Goal: Ask a question: Seek information or help from site administrators or community

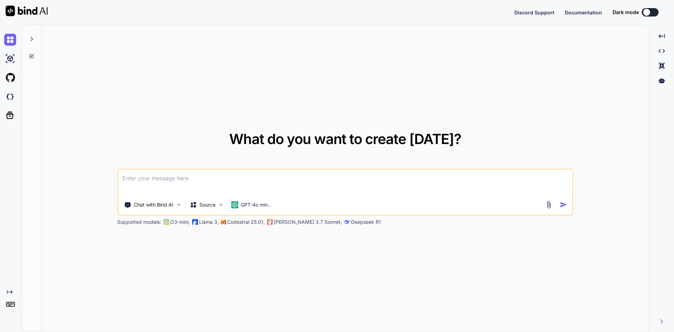
click at [149, 176] on textarea at bounding box center [345, 182] width 454 height 26
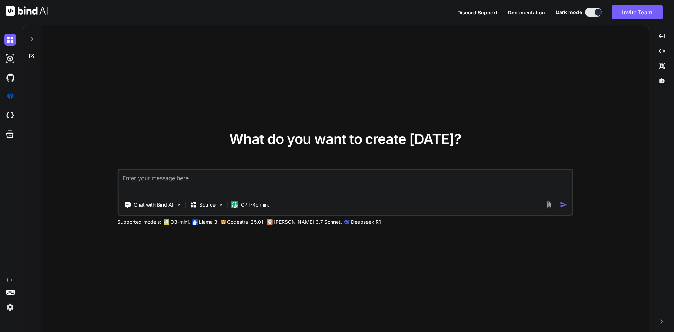
type textarea "x"
type textarea "w"
type textarea "x"
type textarea "wh"
type textarea "x"
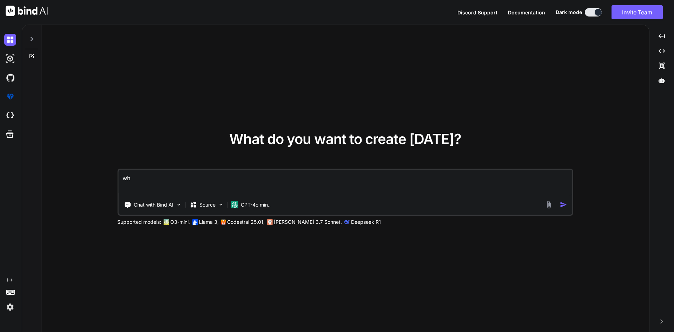
type textarea "wha"
type textarea "x"
type textarea "what"
type textarea "x"
type textarea "what"
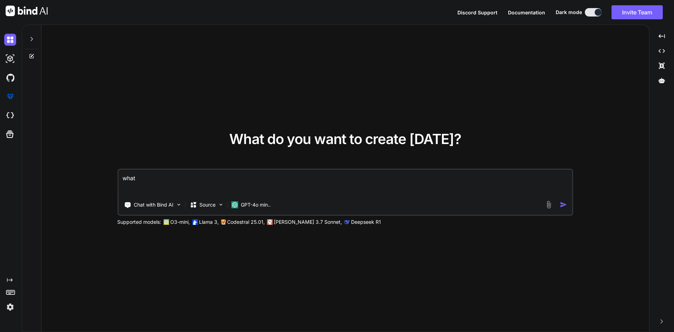
type textarea "x"
type textarea "what i"
type textarea "x"
type textarea "what is"
type textarea "x"
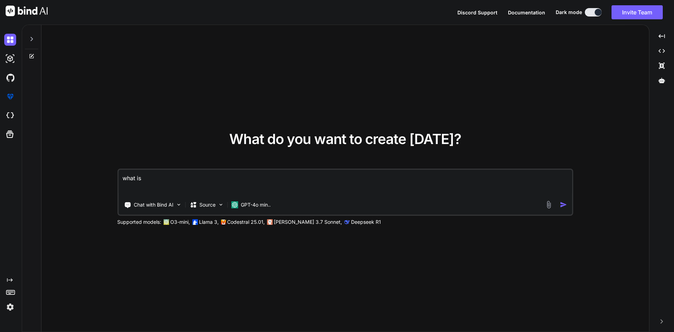
type textarea "what is"
type textarea "x"
type textarea "what is t"
type textarea "x"
type textarea "what is th"
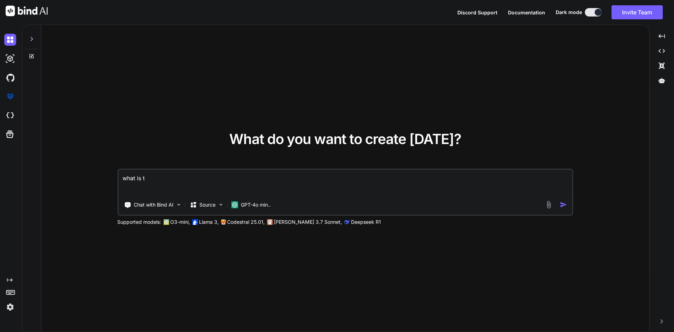
type textarea "x"
type textarea "what is tha"
type textarea "x"
type textarea "what is that"
type textarea "x"
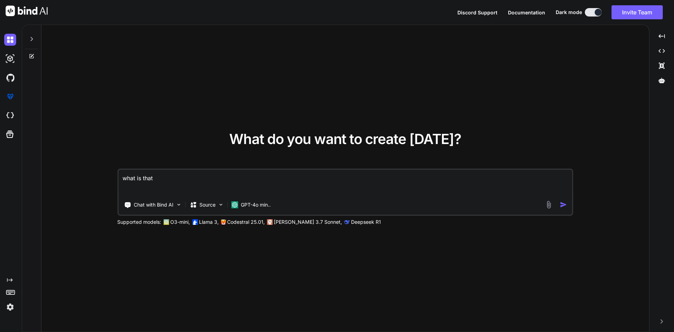
type textarea "what is that"
type textarea "x"
type textarea "what is that m"
type textarea "x"
type textarea "what is that me"
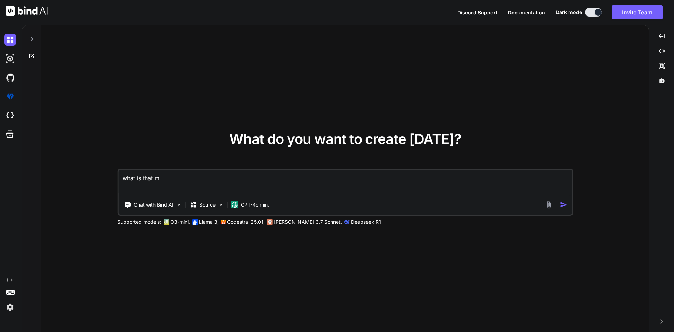
type textarea "x"
type textarea "what is that mea"
type textarea "x"
type textarea "what is that mean"
type textarea "x"
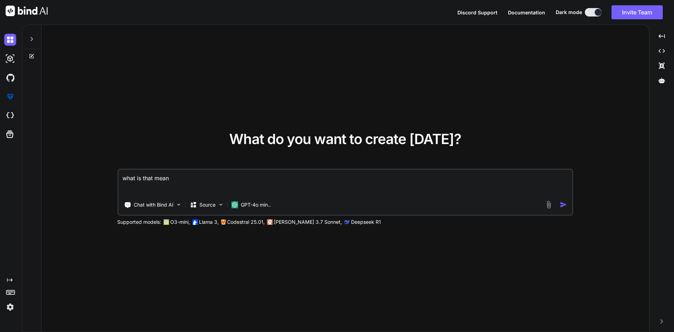
type textarea "what is that mean:"
type textarea "x"
type textarea "what is that mean:"
type textarea "x"
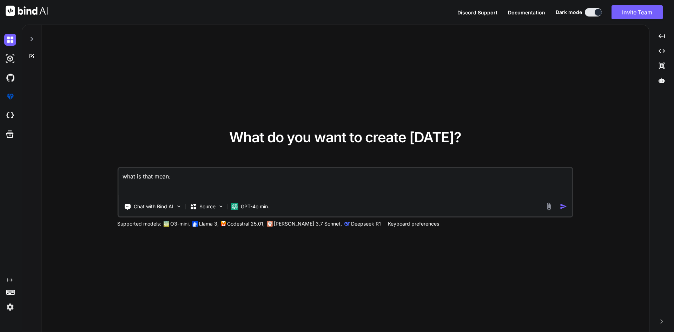
type textarea "what is that mean: n"
type textarea "x"
type textarea "what is that mean: n"
type textarea "x"
type textarea "what is that mean: n t"
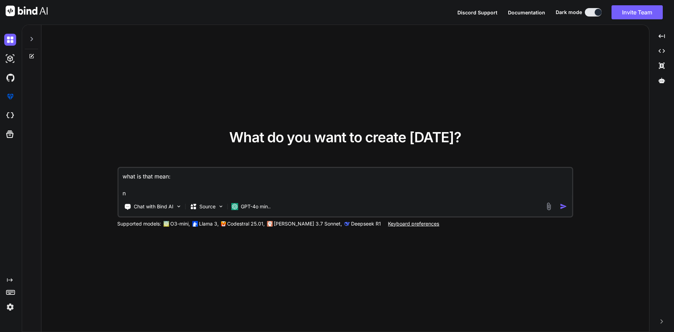
type textarea "x"
type textarea "what is that mean: n tr"
type textarea "x"
type textarea "what is that mean: n t"
type textarea "x"
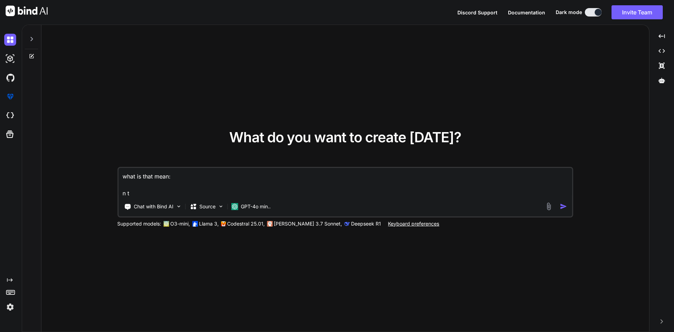
type textarea "what is that mean: n"
type textarea "x"
type textarea "what is that mean: n"
type textarea "x"
type textarea "what is that mean:"
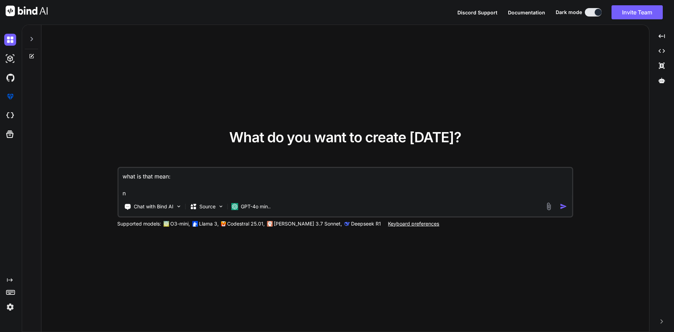
type textarea "x"
type textarea "what is that mean: N"
type textarea "x"
type textarea "what is that mean: N"
type textarea "x"
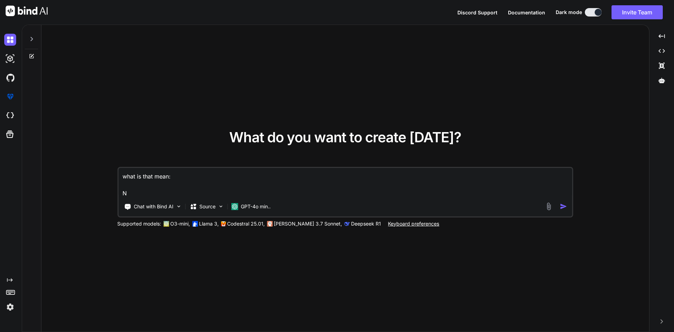
type textarea "what is that mean: N r"
type textarea "x"
type textarea "what is that mean: N r="
type textarea "x"
type textarea "what is that mean: N r"
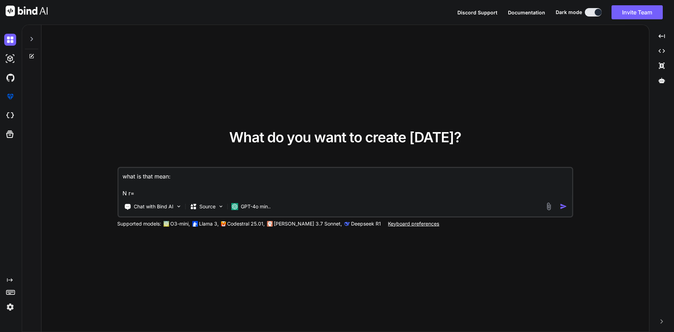
type textarea "x"
type textarea "what is that mean: N"
type textarea "x"
type textarea "what is that mean: N t"
type textarea "x"
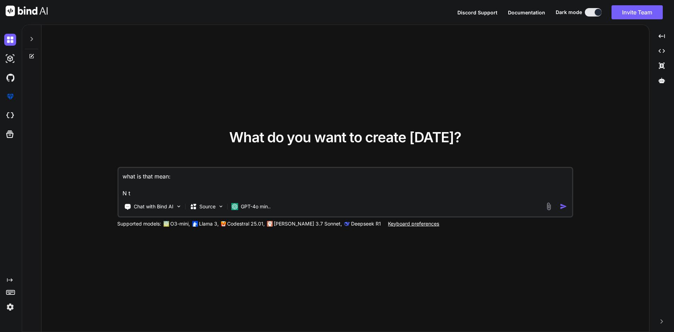
type textarea "what is that mean: N tr"
type textarea "x"
type textarea "what is that mean: N tri"
type textarea "x"
type textarea "what is that mean: N tri"
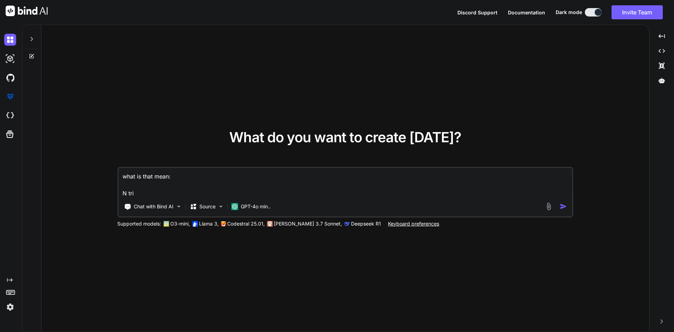
type textarea "x"
type textarea "what is that mean: N tri s"
type textarea "x"
type textarea "what is that mean: N tri sx"
type textarea "x"
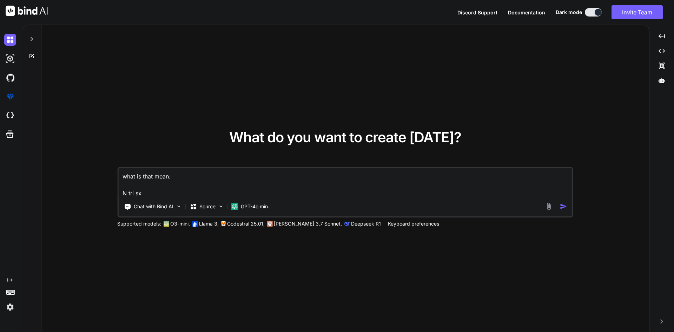
type textarea "what is that mean: N tri sx"
type textarea "x"
type textarea "what is that mean: N tri sx e"
type textarea "x"
type textarea "what is that mean: N tri sx et"
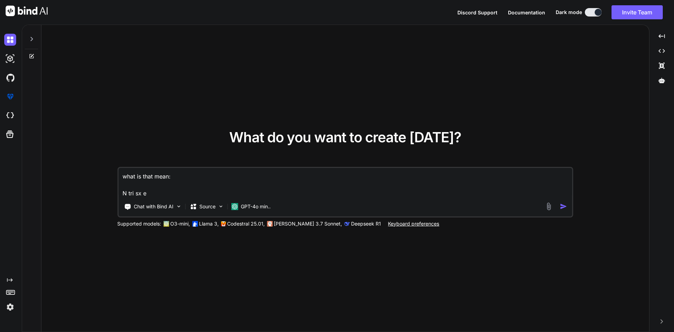
type textarea "x"
type textarea "what is that mean: N tri sx eth"
type textarea "x"
type textarea "what is that mean: N tri sx eth"
type textarea "x"
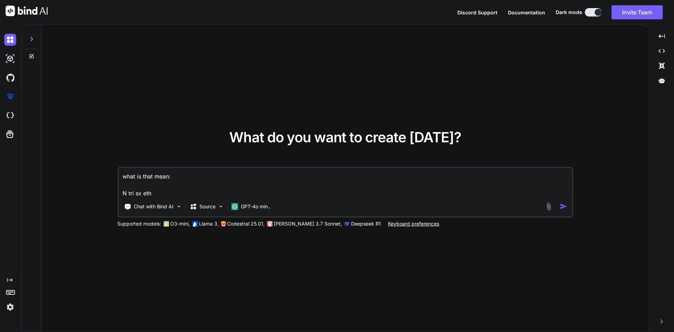
type textarea "what is that mean: N tri sx eth s"
type textarea "x"
type textarea "what is that mean: N tri sx eth sx"
type textarea "x"
type textarea "what is that mean: N tri sx eth sx"
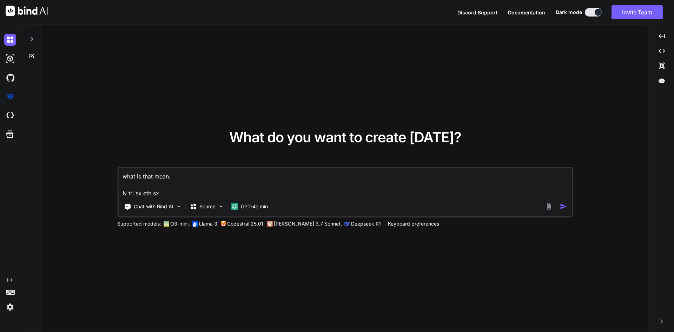
type textarea "x"
type textarea "what is that mean: N tri sx eth sx o"
type textarea "x"
type textarea "what is that mean: N tri sx eth sx o"
type textarea "x"
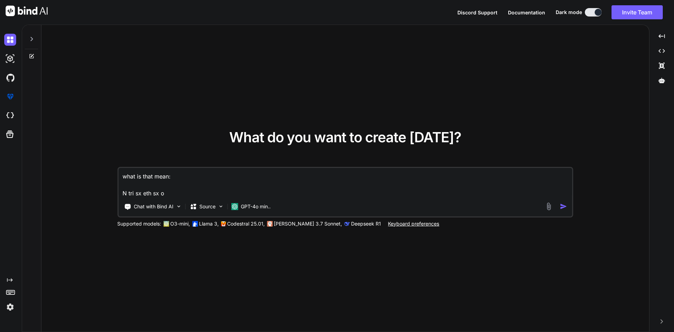
type textarea "what is that mean: N tri sx eth sx o n"
type textarea "x"
type textarea "what is that mean: N tri sx eth sx o ni"
type textarea "x"
type textarea "what is that mean: N tri sx eth sx o nin"
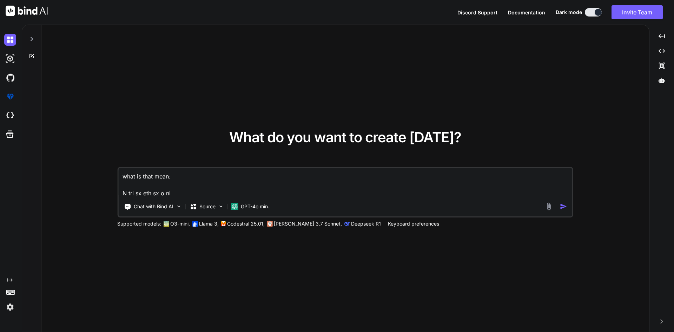
type textarea "x"
type textarea "what is that mean: N tri sx eth sx o nin"
type textarea "x"
type textarea "what is that mean: N tri sx eth sx o nin e"
type textarea "x"
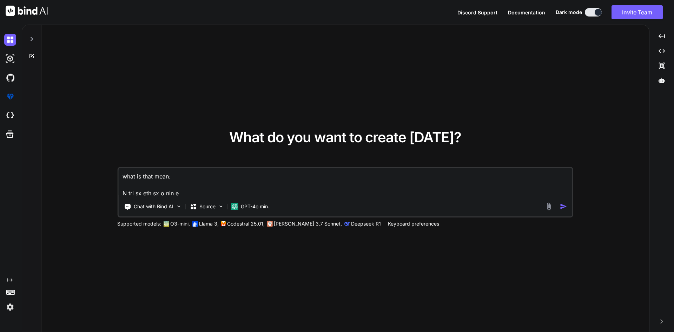
type textarea "what is that mean: N tri sx eth sx o nin et"
type textarea "x"
type textarea "what is that mean: N tri sx eth sx o nin eth"
type textarea "x"
type textarea "what is that mean: N tri sx eth sx o nin eth"
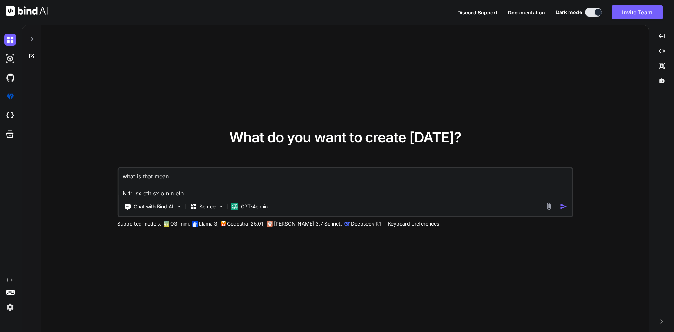
type textarea "x"
type textarea "what is that mean: N tri sx eth sx o nin eth s"
type textarea "x"
type textarea "what is that mean: N tri sx eth sx o nin eth sx"
type textarea "x"
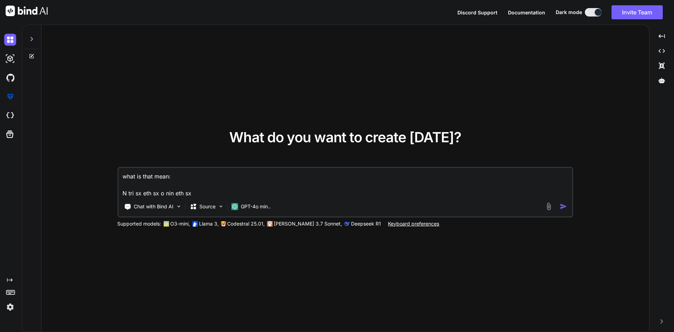
type textarea "what is that mean: N tri sx eth sx o nin eth sx"
type textarea "x"
type textarea "what is that mean: N tri sx eth sx o nin eth sx o"
type textarea "x"
type textarea "what is that mean: N tri sx eth sx o nin eth sx o"
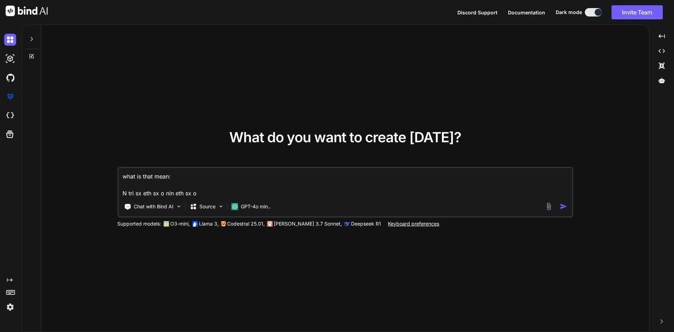
type textarea "x"
type textarea "what is that mean: N tri sx eth sx o nin eth sx o n"
type textarea "x"
type textarea "what is that mean: N tri sx eth sx o nin eth sx o nv"
type textarea "x"
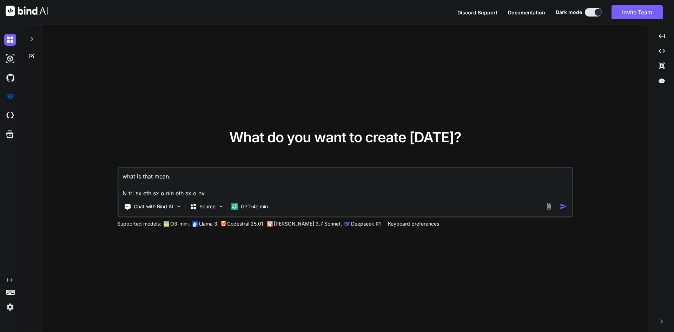
type textarea "what is that mean: N tri sx eth sx o nin eth sx o nv="
type textarea "x"
type textarea "what is that mean: N tri sx eth sx o nin eth sx o nv"
type textarea "x"
type textarea "what is that mean: N tri sx eth sx o nin eth sx o n"
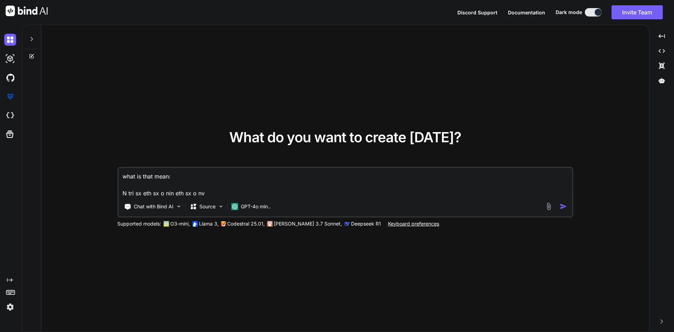
type textarea "x"
type textarea "what is that mean: N tri sx eth sx o nin eth sx o"
type textarea "x"
type textarea "what is that mean: N tri sx eth sx o nin eth sx o v"
type textarea "x"
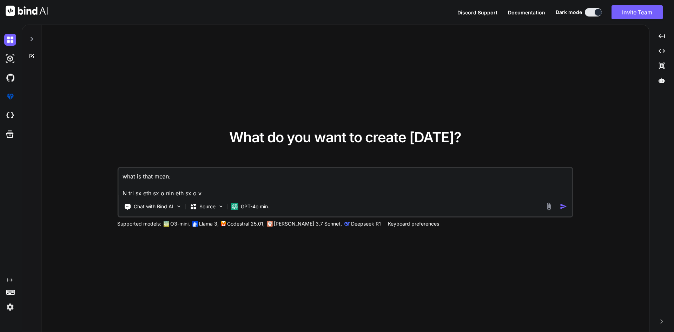
type textarea "what is that mean: N tri sx eth sx o nin eth sx o vn"
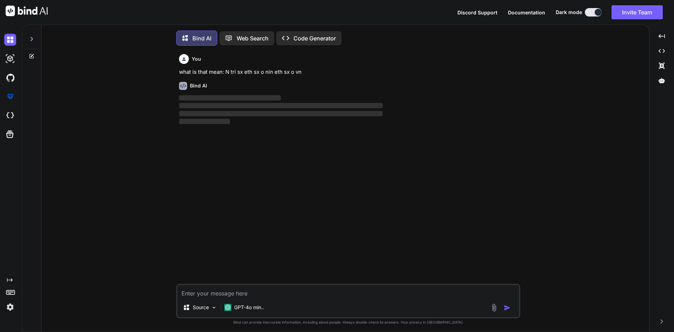
scroll to position [4, 0]
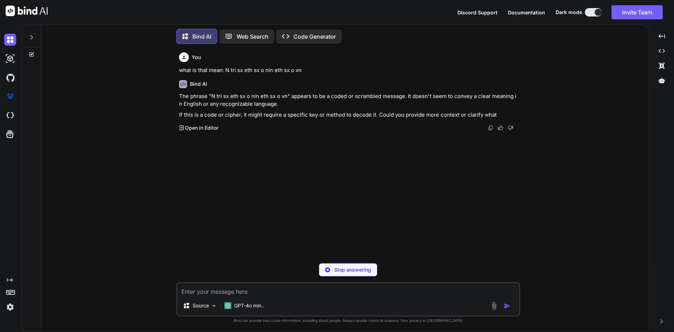
type textarea "x"
